Goal: Task Accomplishment & Management: Manage account settings

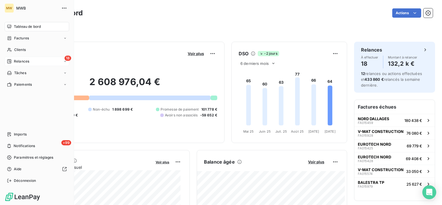
click at [17, 58] on div "18 Relances" at bounding box center [37, 61] width 64 height 9
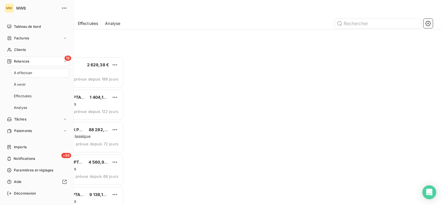
scroll to position [143, 91]
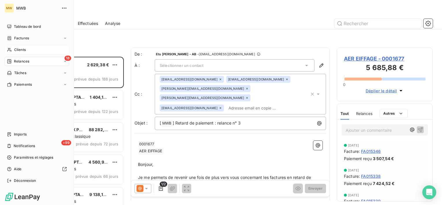
click at [16, 49] on span "Clients" at bounding box center [20, 49] width 12 height 5
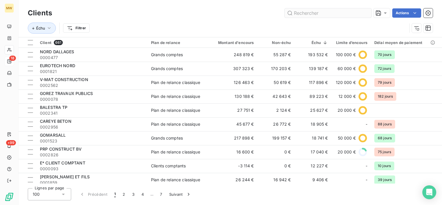
click at [309, 13] on input "text" at bounding box center [328, 12] width 87 height 9
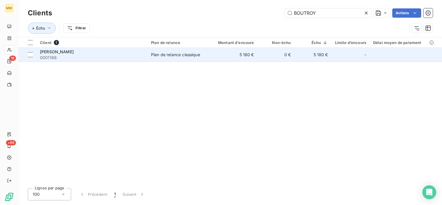
type input "BOUTROY"
click at [109, 49] on div "[PERSON_NAME]" at bounding box center [92, 52] width 104 height 6
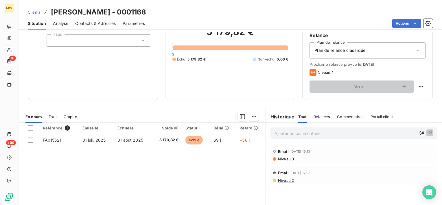
scroll to position [58, 0]
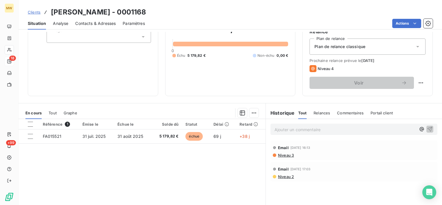
click at [323, 131] on p "Ajouter un commentaire ﻿" at bounding box center [344, 129] width 141 height 7
click at [312, 128] on p "VI" at bounding box center [344, 129] width 141 height 7
click at [310, 131] on p "VIR EN OCT" at bounding box center [344, 129] width 141 height 7
click at [339, 128] on p "VIR EN OCT" at bounding box center [344, 129] width 141 height 7
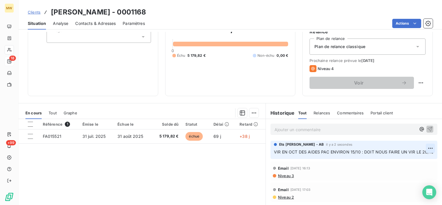
click at [424, 145] on html "MW 18 +99 Clients [PERSON_NAME] - 0001168 Situation Analyse Contacts & Adresses…" at bounding box center [221, 102] width 442 height 205
click at [417, 157] on div "Editer" at bounding box center [412, 160] width 32 height 9
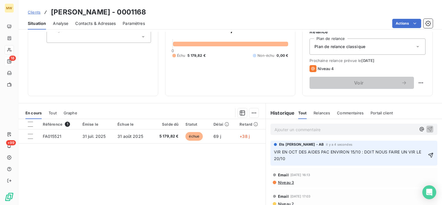
click at [274, 150] on span "VIR EN OCT DES AIDES PAC ENVIRON 15/10 : DOIT NOUS FAIRE UN VIR LE 20/10" at bounding box center [348, 155] width 148 height 12
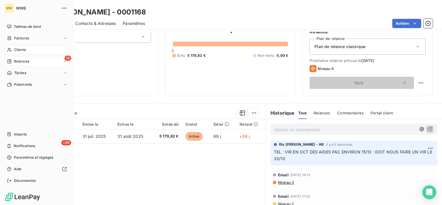
click at [14, 47] on span "Clients" at bounding box center [20, 49] width 12 height 5
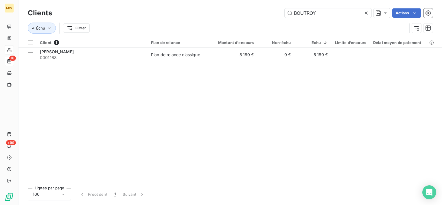
drag, startPoint x: 323, startPoint y: 13, endPoint x: 204, endPoint y: -3, distance: 119.5
click at [204, 0] on html "MW 18 +99 Clients BOUTROY Actions Échu Filtrer Client 1 Plan de relance Montant…" at bounding box center [221, 102] width 442 height 205
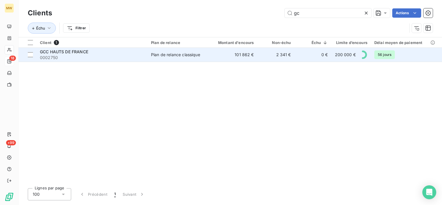
type input "gc"
click at [99, 56] on span "0002750" at bounding box center [92, 58] width 104 height 6
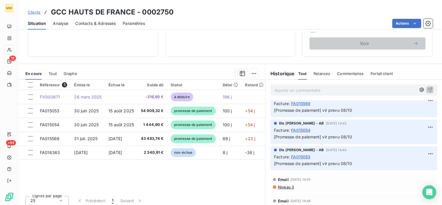
scroll to position [100, 0]
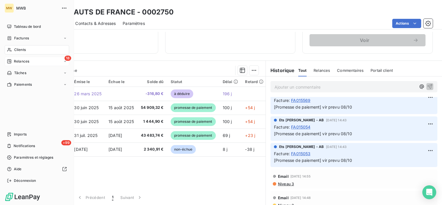
click at [20, 46] on div "Clients" at bounding box center [37, 49] width 64 height 9
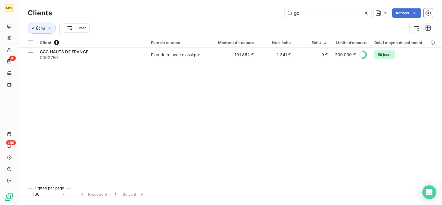
drag, startPoint x: 289, startPoint y: 14, endPoint x: 274, endPoint y: 15, distance: 15.1
click at [274, 15] on div "gc Actions" at bounding box center [246, 12] width 374 height 9
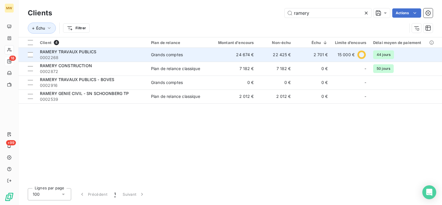
type input "ramery"
click at [135, 57] on span "0002268" at bounding box center [92, 58] width 104 height 6
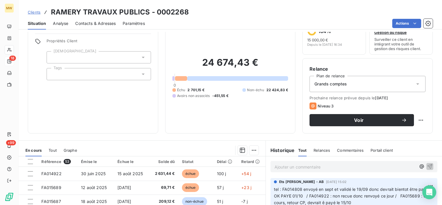
scroll to position [58, 0]
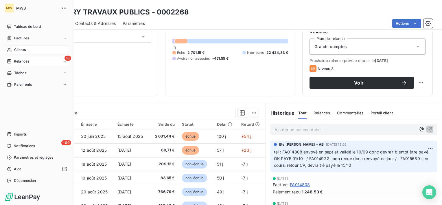
click at [25, 46] on div "Clients" at bounding box center [37, 49] width 64 height 9
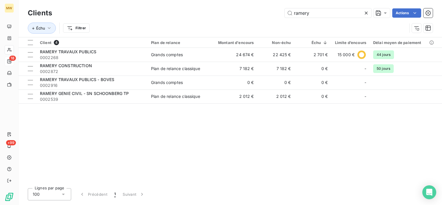
drag, startPoint x: 325, startPoint y: 13, endPoint x: 277, endPoint y: 6, distance: 48.7
click at [277, 6] on div "Clients ramery Actions Échu Filtrer" at bounding box center [230, 18] width 423 height 37
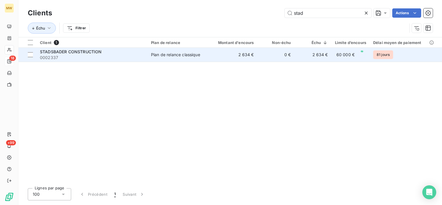
type input "stad"
click at [123, 58] on span "0002337" at bounding box center [92, 58] width 104 height 6
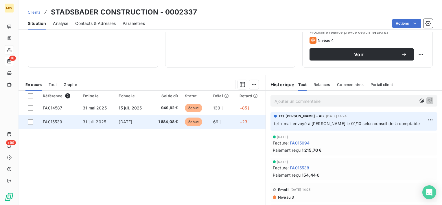
scroll to position [87, 0]
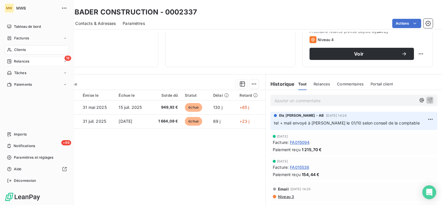
drag, startPoint x: 17, startPoint y: 46, endPoint x: 21, endPoint y: 45, distance: 4.4
click at [17, 46] on div "Clients" at bounding box center [37, 49] width 64 height 9
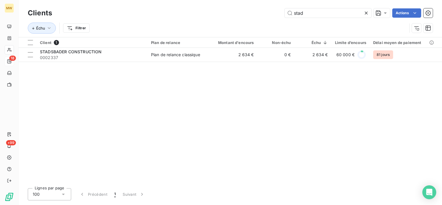
drag, startPoint x: 303, startPoint y: 11, endPoint x: 244, endPoint y: 14, distance: 58.8
click at [244, 14] on div "stad Actions" at bounding box center [246, 12] width 374 height 9
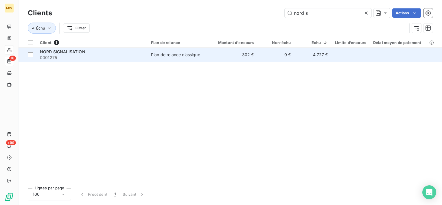
type input "nord s"
click at [93, 58] on span "0001275" at bounding box center [92, 58] width 104 height 6
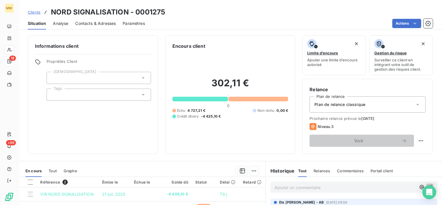
scroll to position [58, 0]
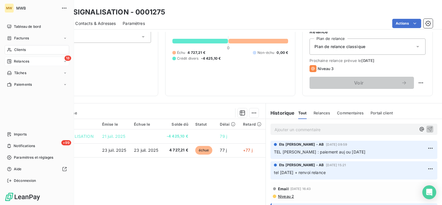
drag, startPoint x: 17, startPoint y: 51, endPoint x: 40, endPoint y: 46, distance: 24.2
click at [17, 51] on span "Clients" at bounding box center [20, 49] width 12 height 5
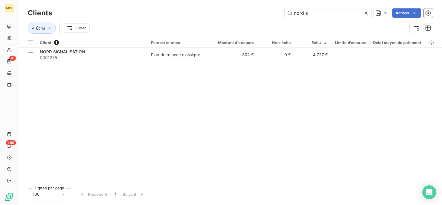
drag, startPoint x: 312, startPoint y: 14, endPoint x: 263, endPoint y: 6, distance: 50.3
click at [263, 6] on div "Clients nord s Actions Échu Filtrer" at bounding box center [230, 18] width 423 height 37
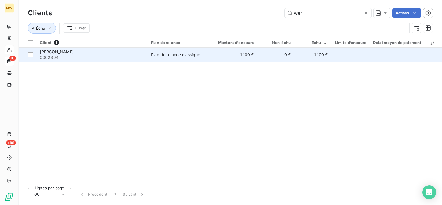
type input "wer"
click at [118, 55] on span "0002394" at bounding box center [92, 58] width 104 height 6
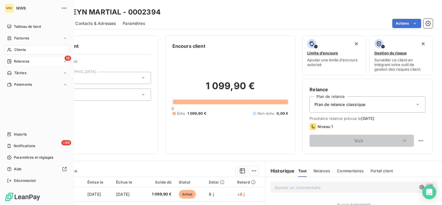
drag, startPoint x: 19, startPoint y: 51, endPoint x: 22, endPoint y: 51, distance: 3.2
click at [19, 51] on span "Clients" at bounding box center [20, 49] width 12 height 5
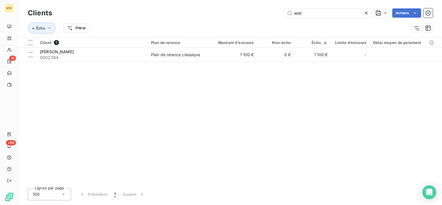
drag, startPoint x: 305, startPoint y: 15, endPoint x: 277, endPoint y: 14, distance: 28.4
click at [277, 14] on div "wer Actions" at bounding box center [246, 12] width 374 height 9
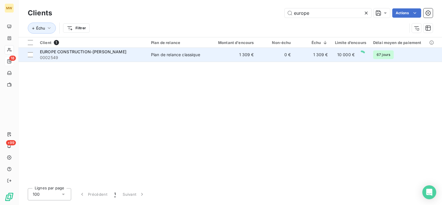
type input "europe"
click at [130, 58] on span "0002549" at bounding box center [92, 58] width 104 height 6
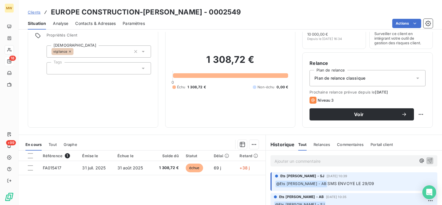
scroll to position [58, 0]
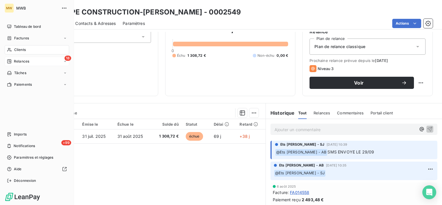
click at [26, 51] on div "Clients" at bounding box center [37, 49] width 64 height 9
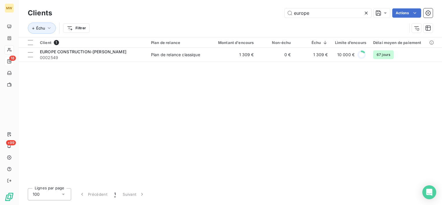
drag, startPoint x: 318, startPoint y: 14, endPoint x: 240, endPoint y: 13, distance: 78.1
click at [240, 13] on div "europe Actions" at bounding box center [246, 12] width 374 height 9
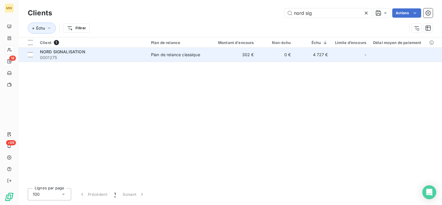
type input "nord sig"
click at [85, 55] on span "0001275" at bounding box center [92, 58] width 104 height 6
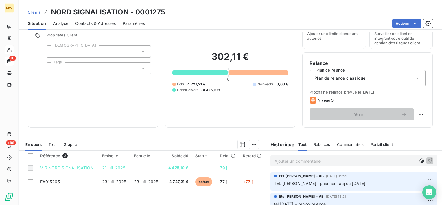
scroll to position [58, 0]
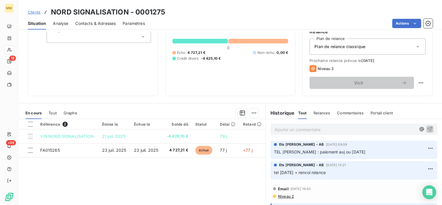
click at [339, 111] on span "Commentaires" at bounding box center [350, 112] width 27 height 5
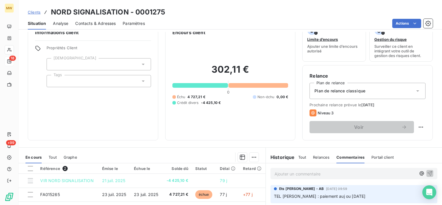
scroll to position [43, 0]
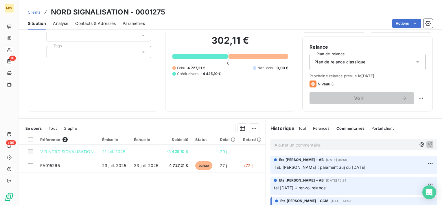
click at [364, 144] on p "Ajouter un commentaire ﻿" at bounding box center [344, 144] width 141 height 7
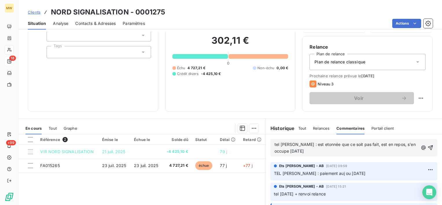
click at [311, 143] on span "tel [PERSON_NAME] : est etonnée que ce soit pas fait, est en repos, s'en occupe…" at bounding box center [345, 148] width 142 height 12
click at [303, 145] on span "tel [PERSON_NAME] : est etonnée que ce soit pas fait, est en repos, s'en occupe…" at bounding box center [345, 148] width 142 height 12
click at [358, 149] on p "tel [PERSON_NAME] : est étonnée que ce soit pas fait, est en repos, s'en occupe…" at bounding box center [346, 147] width 144 height 13
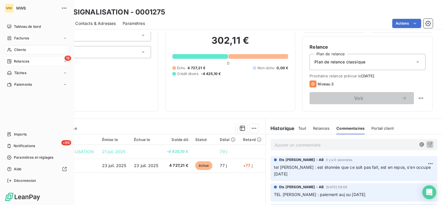
drag, startPoint x: 24, startPoint y: 50, endPoint x: 66, endPoint y: 45, distance: 42.2
click at [24, 50] on span "Clients" at bounding box center [20, 49] width 12 height 5
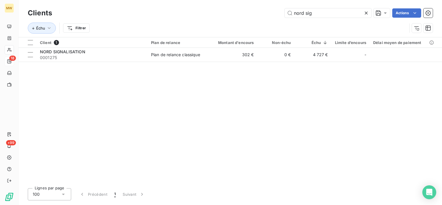
drag, startPoint x: 315, startPoint y: 13, endPoint x: 282, endPoint y: 10, distance: 33.1
click at [283, 10] on div "nord sig Actions" at bounding box center [246, 12] width 374 height 9
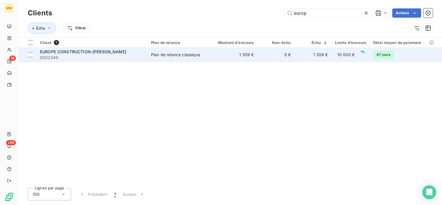
type input "europ"
click at [128, 56] on span "0002549" at bounding box center [92, 58] width 104 height 6
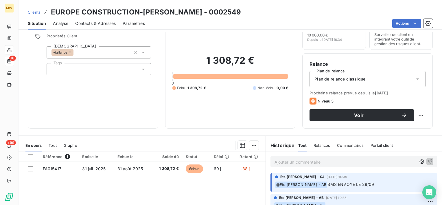
scroll to position [58, 0]
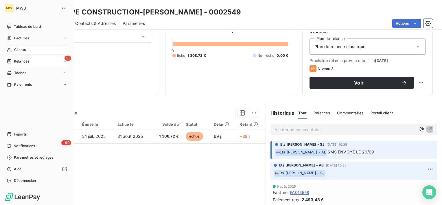
click at [25, 50] on span "Clients" at bounding box center [20, 49] width 12 height 5
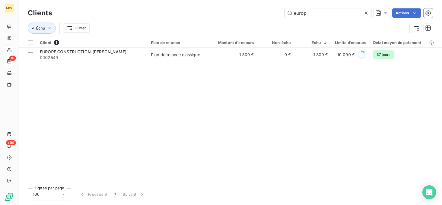
drag, startPoint x: 314, startPoint y: 10, endPoint x: 252, endPoint y: 10, distance: 62.2
click at [252, 10] on div "europ Actions" at bounding box center [246, 12] width 374 height 9
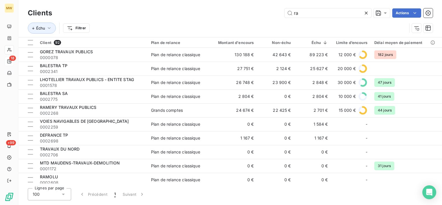
type input "r"
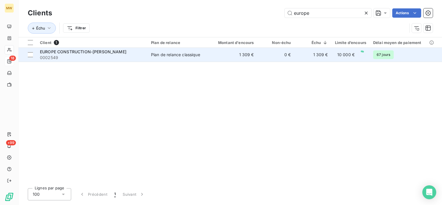
type input "europe"
click at [111, 59] on span "0002549" at bounding box center [92, 58] width 104 height 6
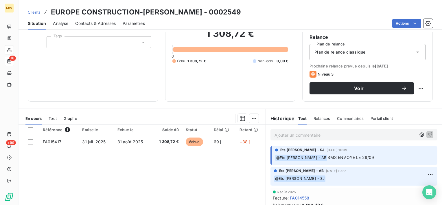
scroll to position [58, 0]
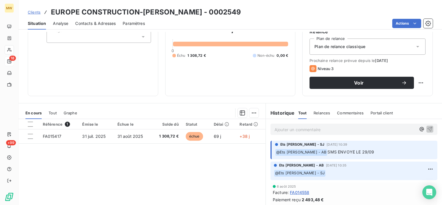
click at [305, 131] on p "Ajouter un commentaire ﻿" at bounding box center [344, 129] width 141 height 7
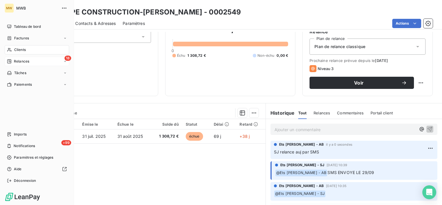
click at [18, 49] on span "Clients" at bounding box center [20, 49] width 12 height 5
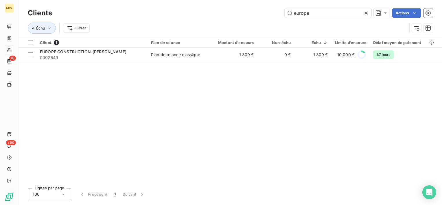
drag, startPoint x: 312, startPoint y: 11, endPoint x: 261, endPoint y: 1, distance: 51.8
click at [261, 1] on div "Clients europe Actions Échu Filtrer" at bounding box center [230, 18] width 423 height 37
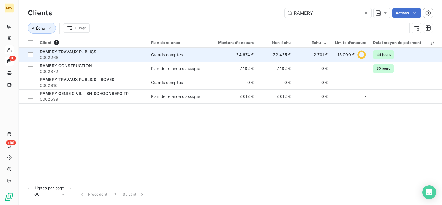
type input "RAMERY"
click at [112, 54] on div "RAMERY TRAVAUX PUBLICS" at bounding box center [92, 52] width 104 height 6
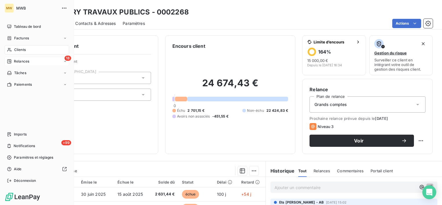
click at [25, 51] on span "Clients" at bounding box center [20, 49] width 12 height 5
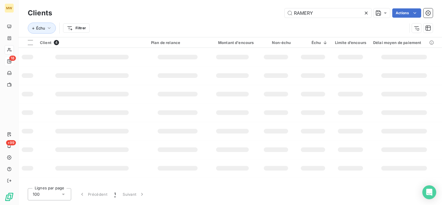
drag, startPoint x: 321, startPoint y: 15, endPoint x: 280, endPoint y: 12, distance: 41.2
click at [280, 12] on div "RAMERY Actions" at bounding box center [246, 12] width 374 height 9
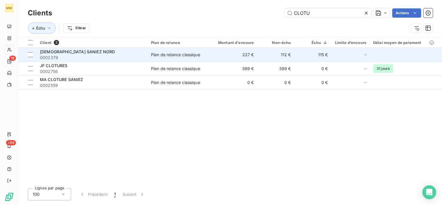
type input "CLOTU"
click at [106, 56] on span "0002379" at bounding box center [92, 58] width 104 height 6
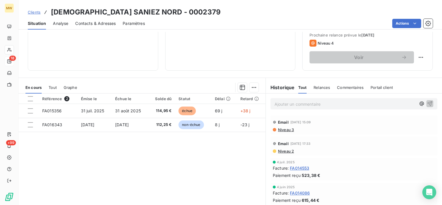
scroll to position [87, 0]
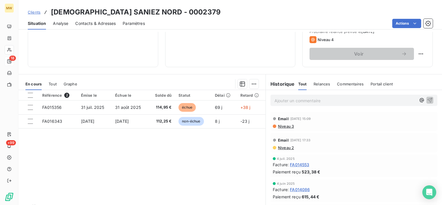
click at [316, 81] on div "Relances" at bounding box center [321, 84] width 16 height 12
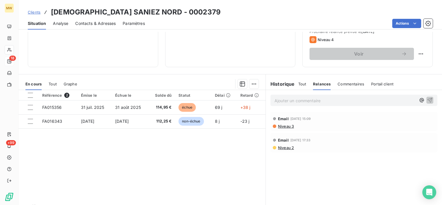
click at [345, 82] on span "Commentaires" at bounding box center [350, 84] width 27 height 5
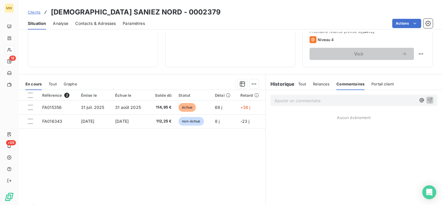
click at [304, 83] on div "Tout Relances Commentaires Portail client" at bounding box center [346, 84] width 96 height 12
click at [301, 83] on span "Tout" at bounding box center [302, 84] width 8 height 5
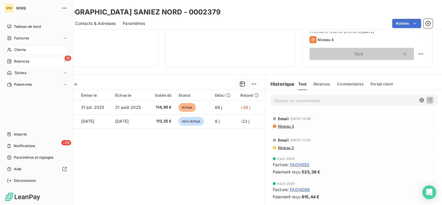
click at [18, 51] on span "Clients" at bounding box center [20, 49] width 12 height 5
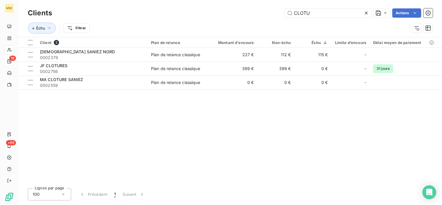
drag, startPoint x: 312, startPoint y: 13, endPoint x: 223, endPoint y: 10, distance: 89.1
click at [223, 10] on div "CLOTU Actions" at bounding box center [246, 12] width 374 height 9
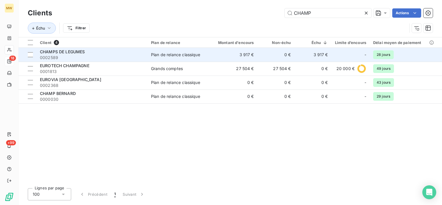
type input "CHAMP"
click at [79, 56] on span "0002589" at bounding box center [92, 58] width 104 height 6
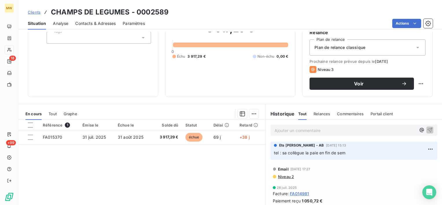
scroll to position [58, 0]
